Goal: Check status: Check status

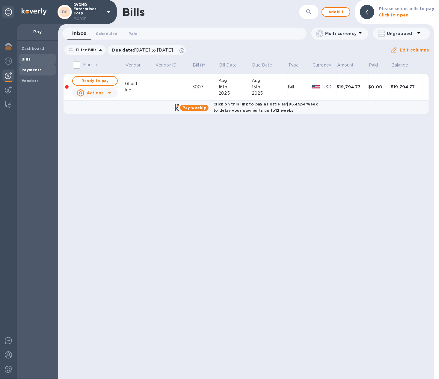
click at [32, 68] on b "Payments" at bounding box center [32, 70] width 20 height 4
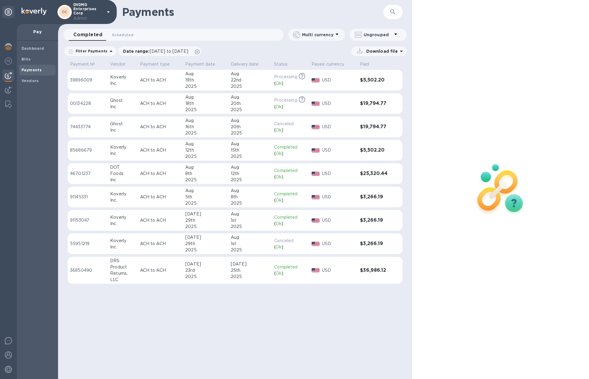
click at [223, 132] on div "2025" at bounding box center [205, 133] width 41 height 6
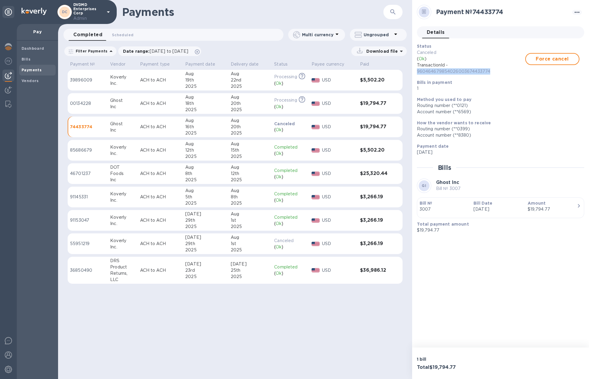
drag, startPoint x: 498, startPoint y: 71, endPoint x: 413, endPoint y: 72, distance: 85.0
click at [413, 72] on div "Payment № 74433774 Details 0 Status Canceled ( Ok ) TransactionId - 96046467985…" at bounding box center [500, 173] width 177 height 347
copy p "960464679854026003674433774"
click at [9, 46] on img at bounding box center [8, 46] width 7 height 7
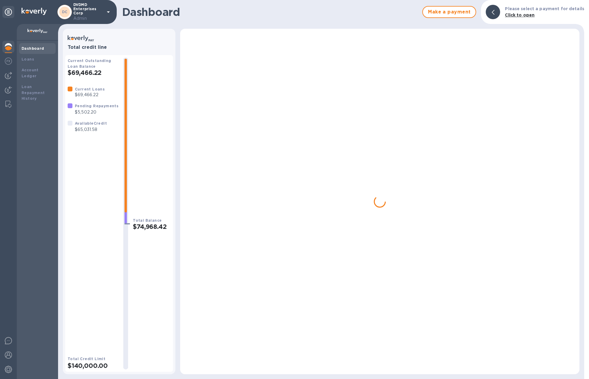
click at [9, 46] on img at bounding box center [8, 46] width 7 height 7
